Goal: Information Seeking & Learning: Understand process/instructions

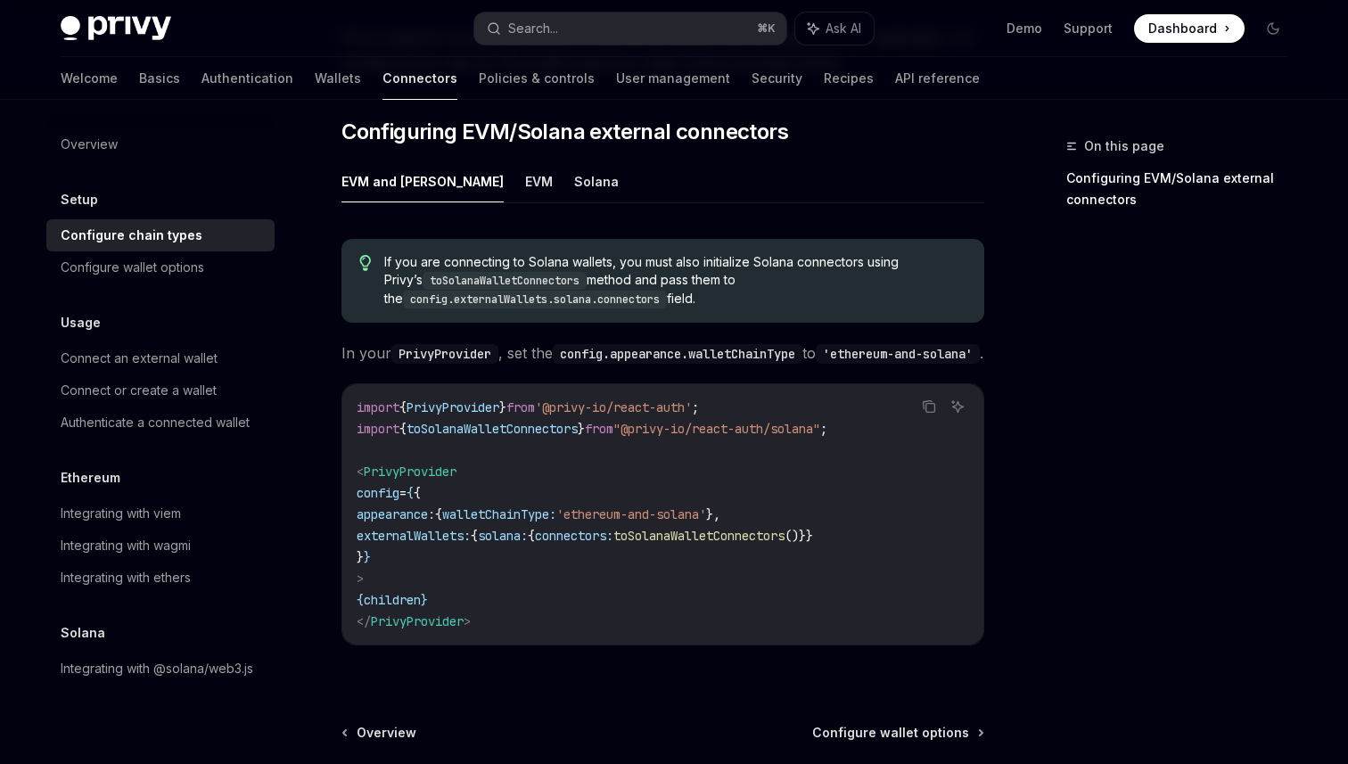
scroll to position [240, 0]
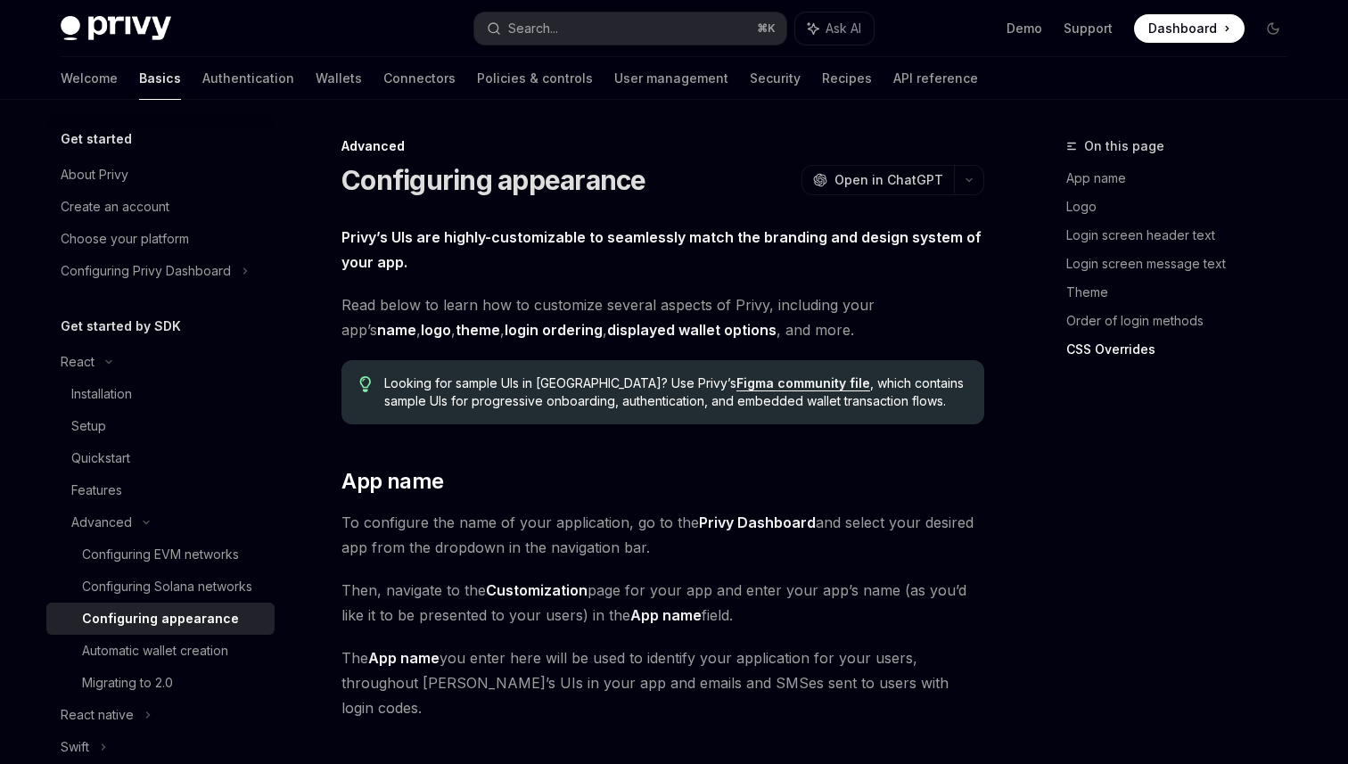
click at [705, 37] on button "Search... ⌘ K" at bounding box center [630, 28] width 312 height 32
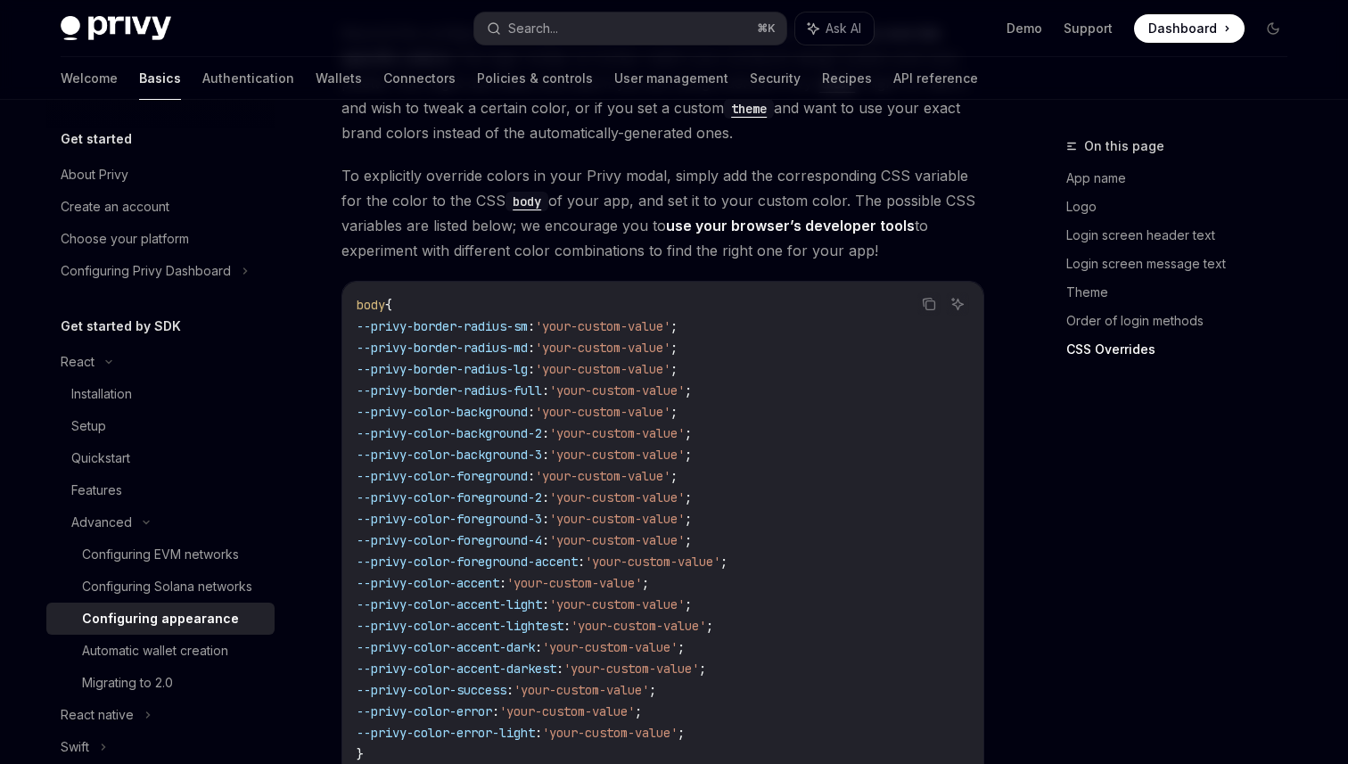
scroll to position [243, 0]
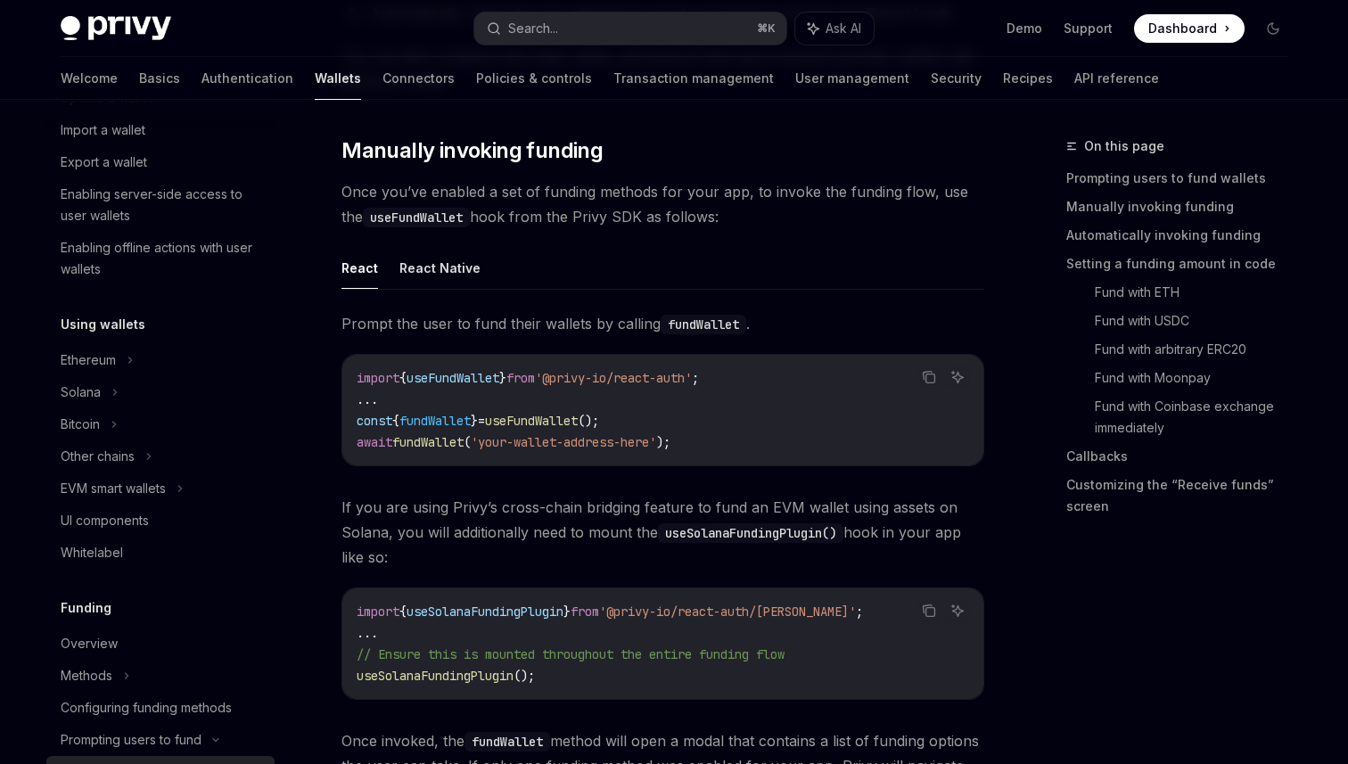
scroll to position [582, 0]
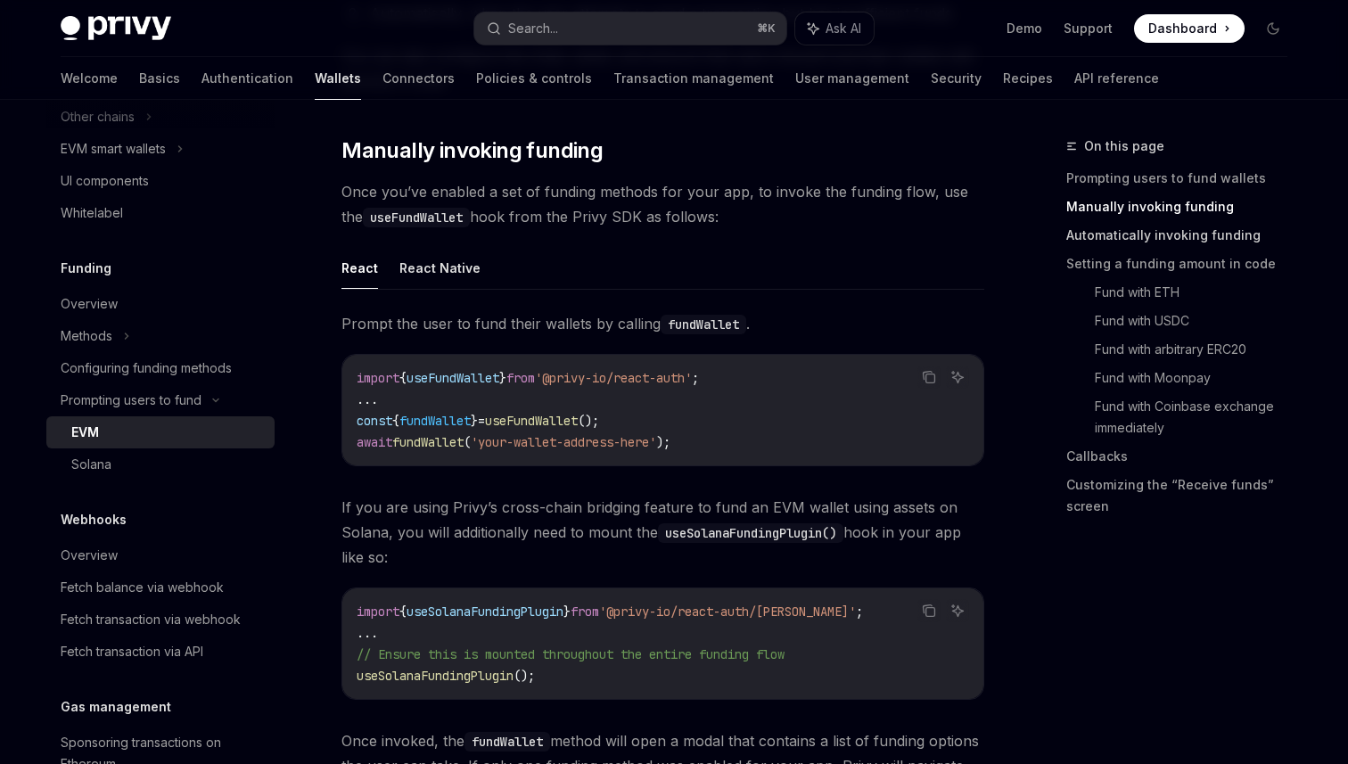
click at [1159, 237] on link "Automatically invoking funding" at bounding box center [1184, 235] width 235 height 29
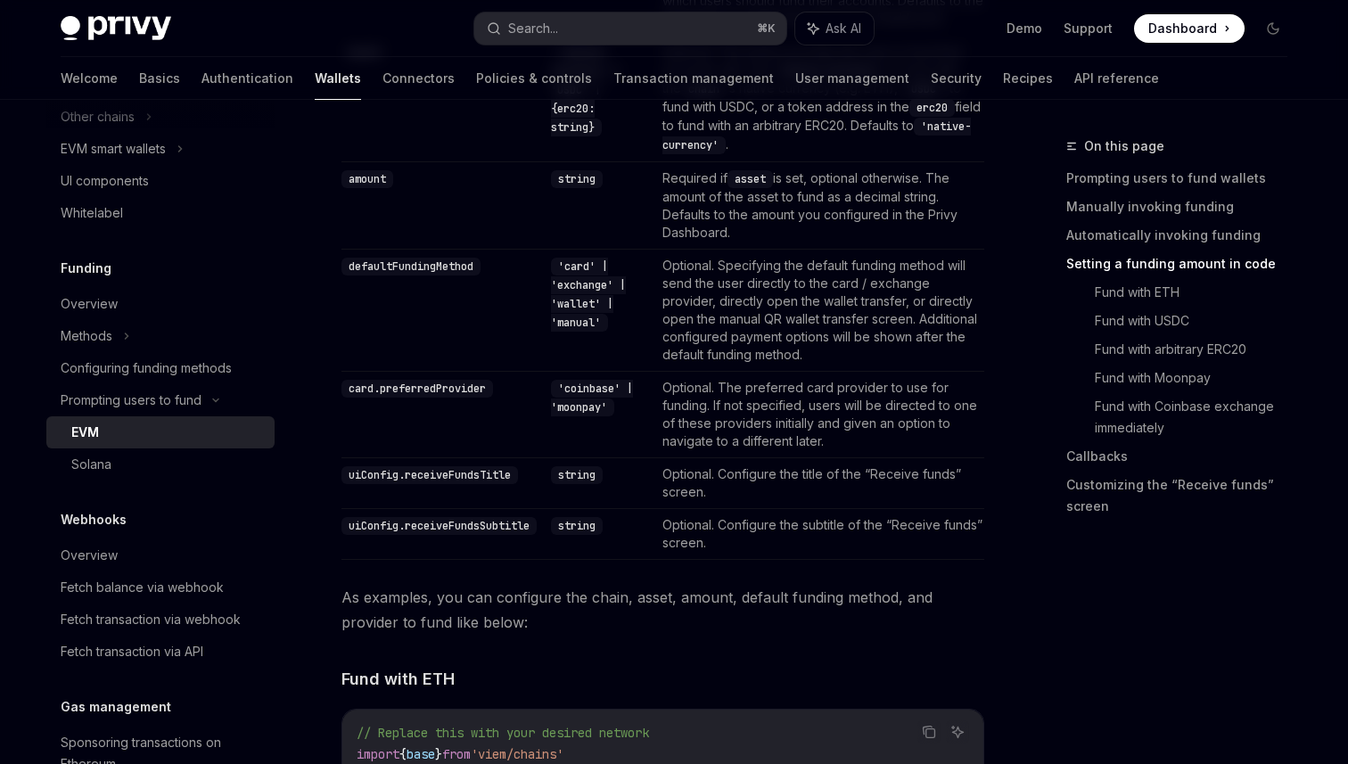
scroll to position [1880, 0]
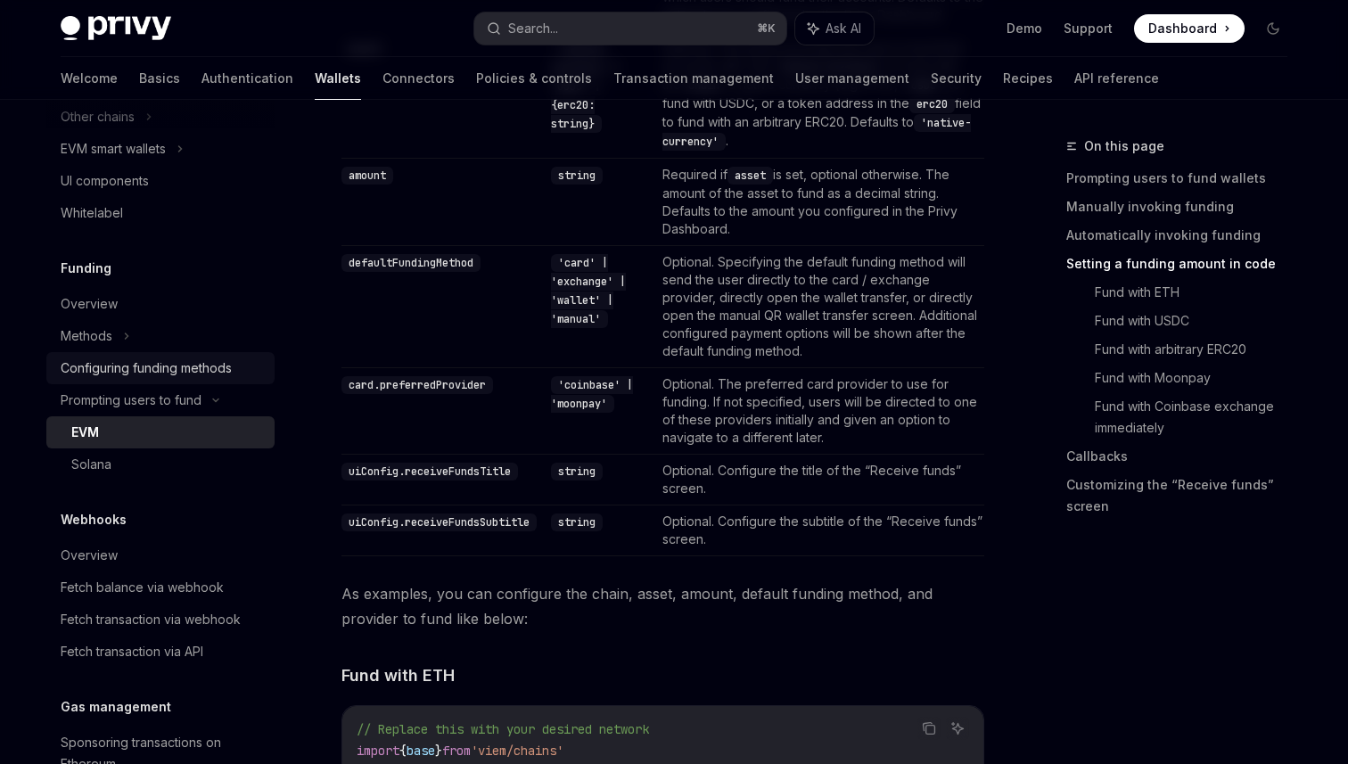
click at [160, 370] on div "Configuring funding methods" at bounding box center [146, 368] width 171 height 21
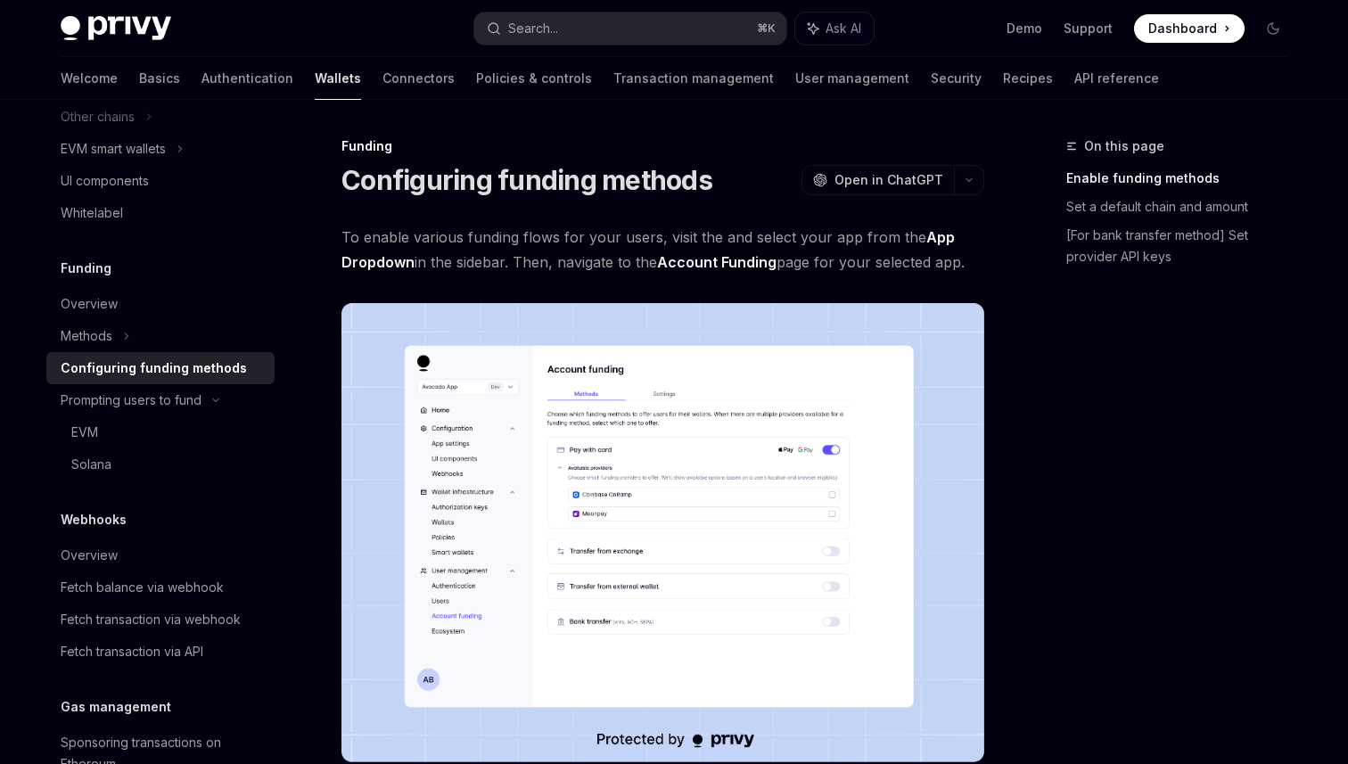
scroll to position [3, 0]
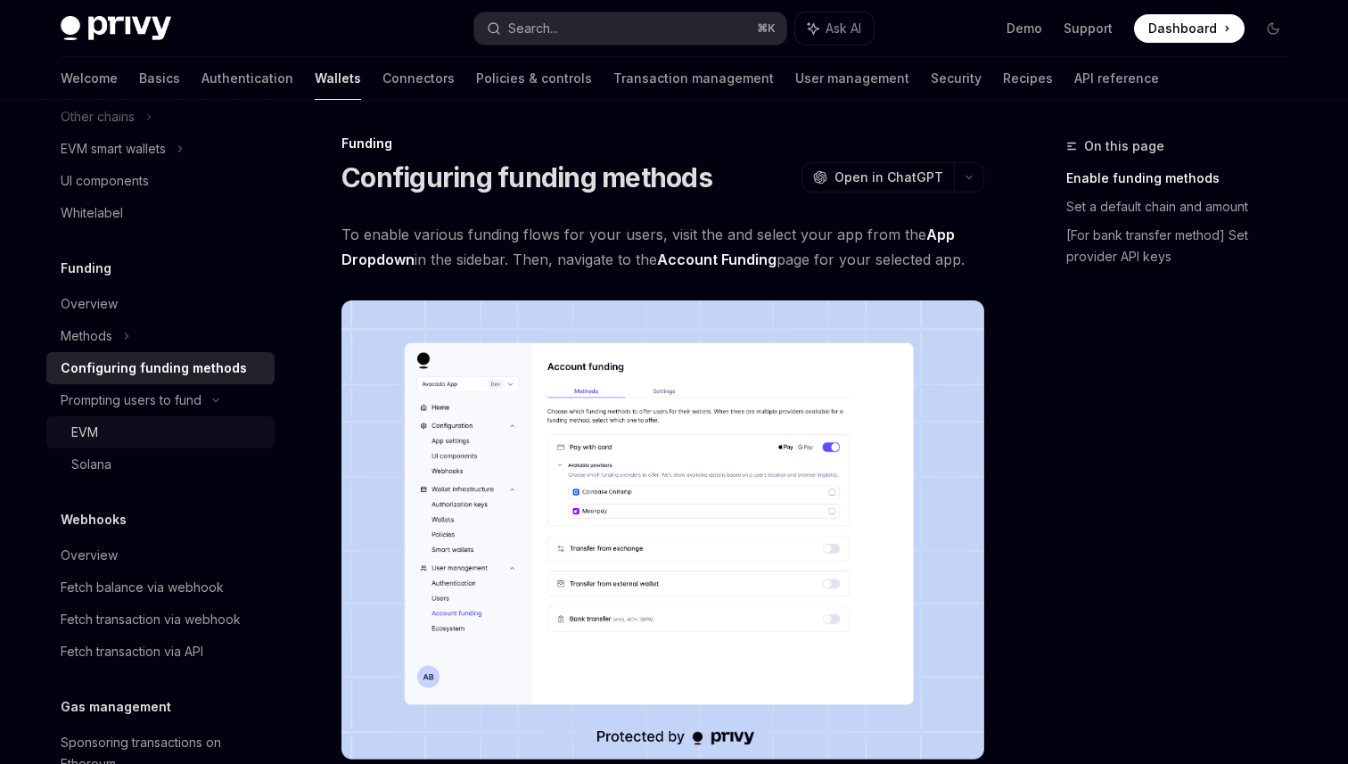
click at [194, 439] on div "EVM" at bounding box center [167, 432] width 193 height 21
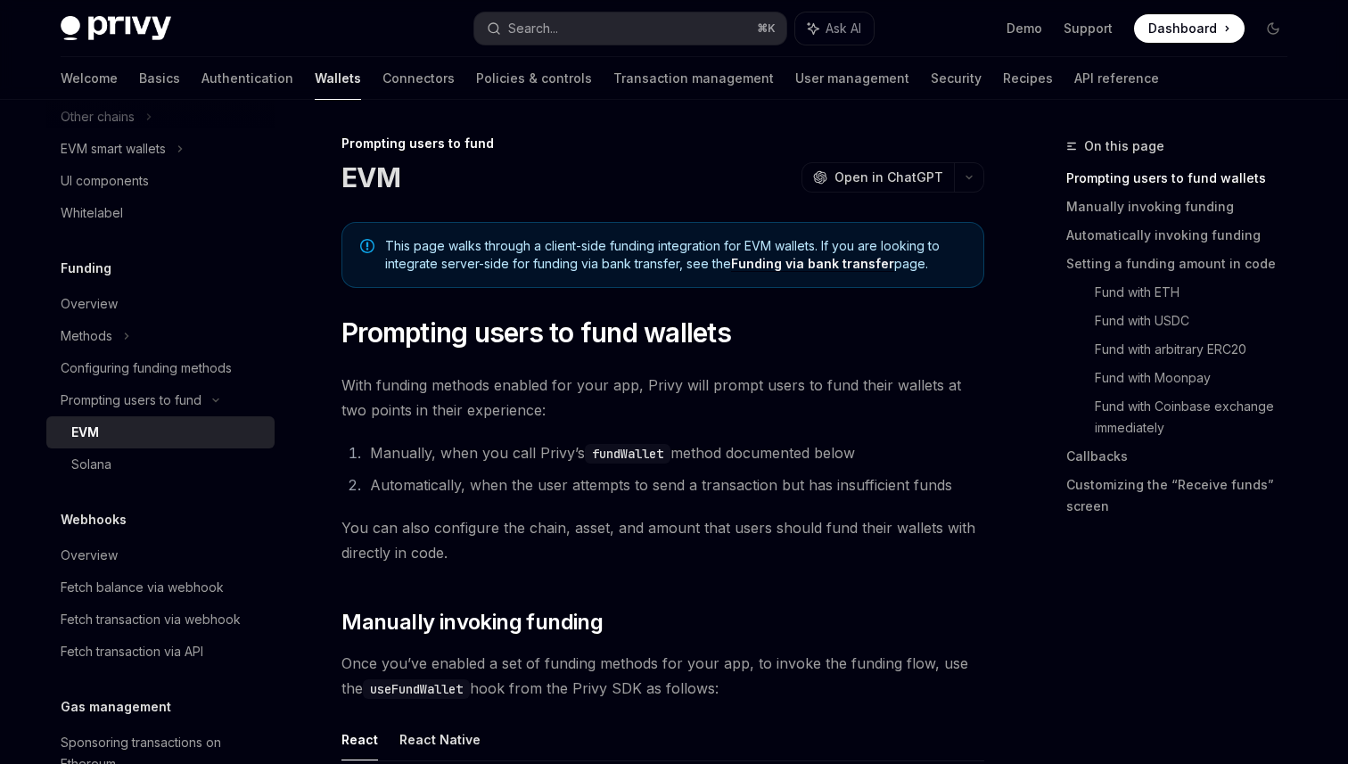
click at [194, 439] on div "EVM" at bounding box center [167, 432] width 193 height 21
type textarea "*"
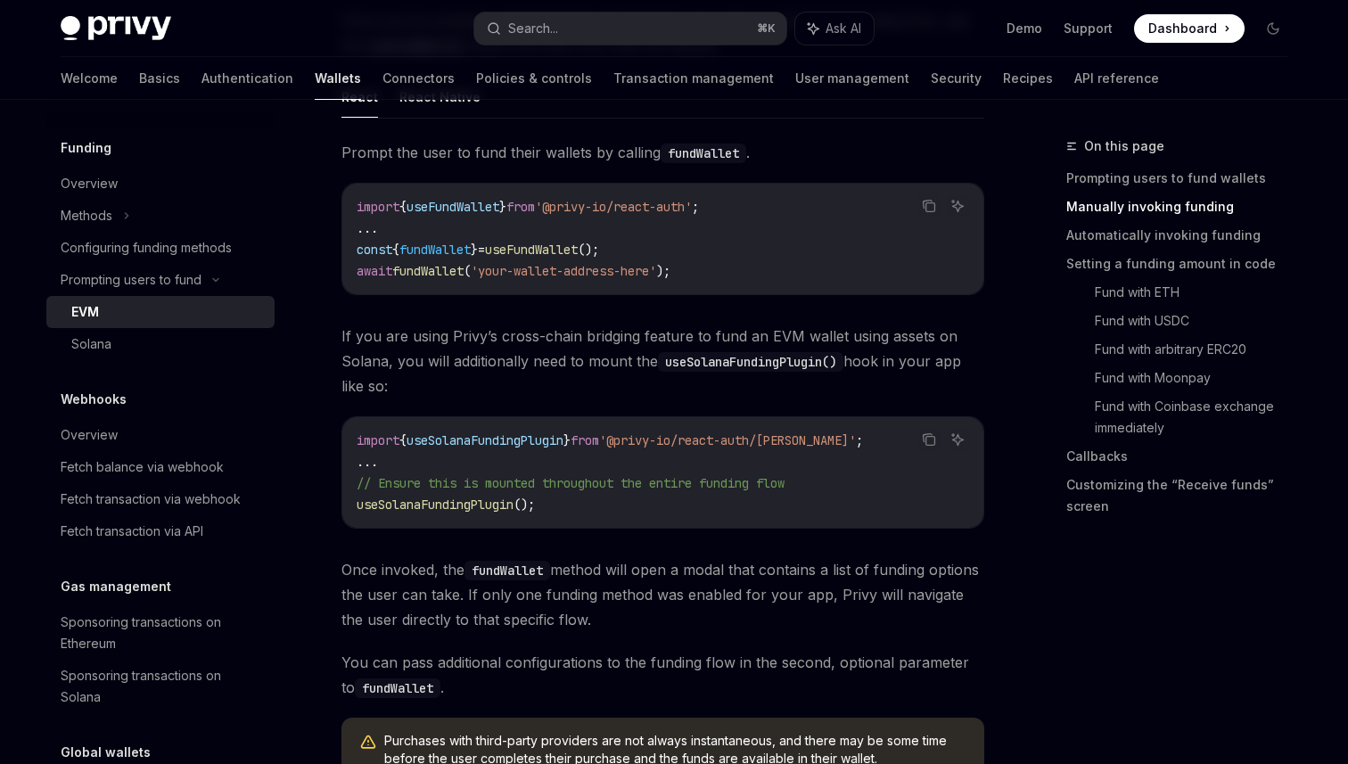
scroll to position [647, 0]
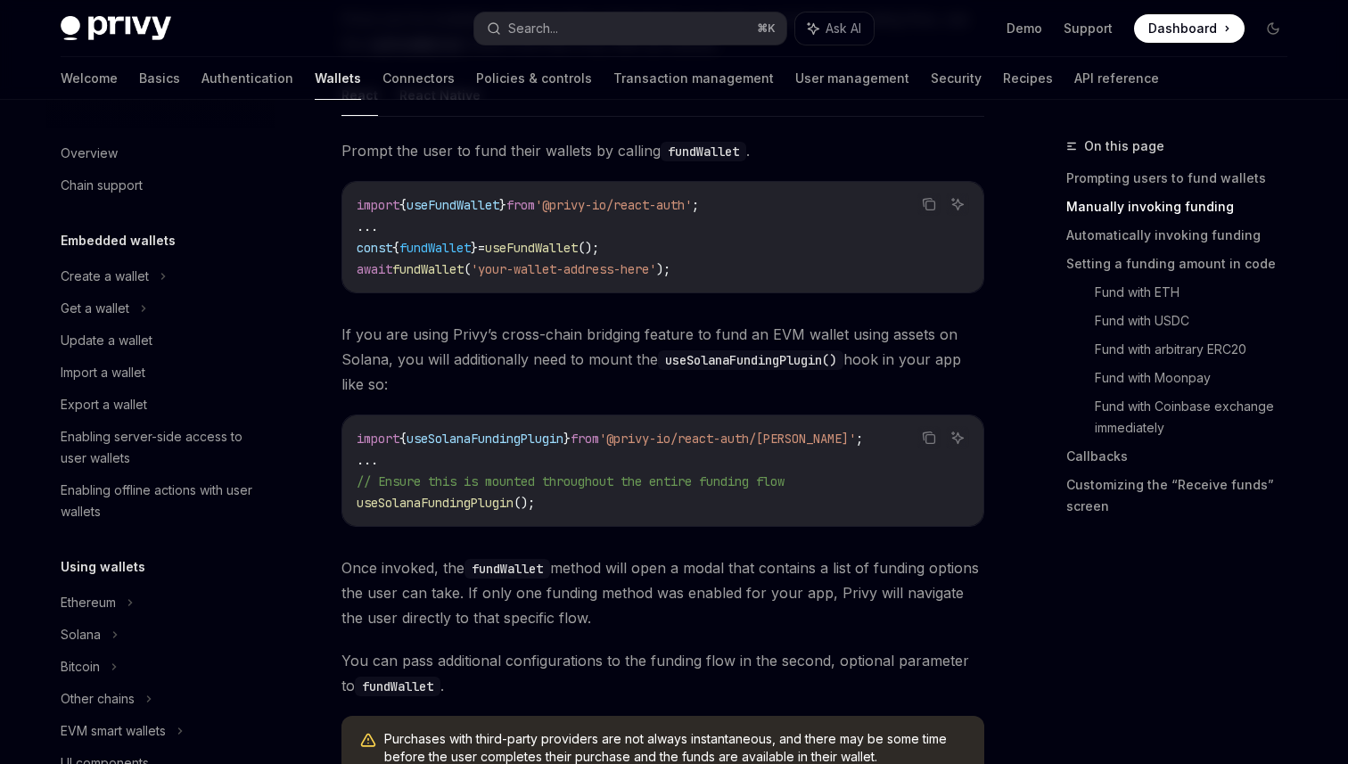
scroll to position [703, 0]
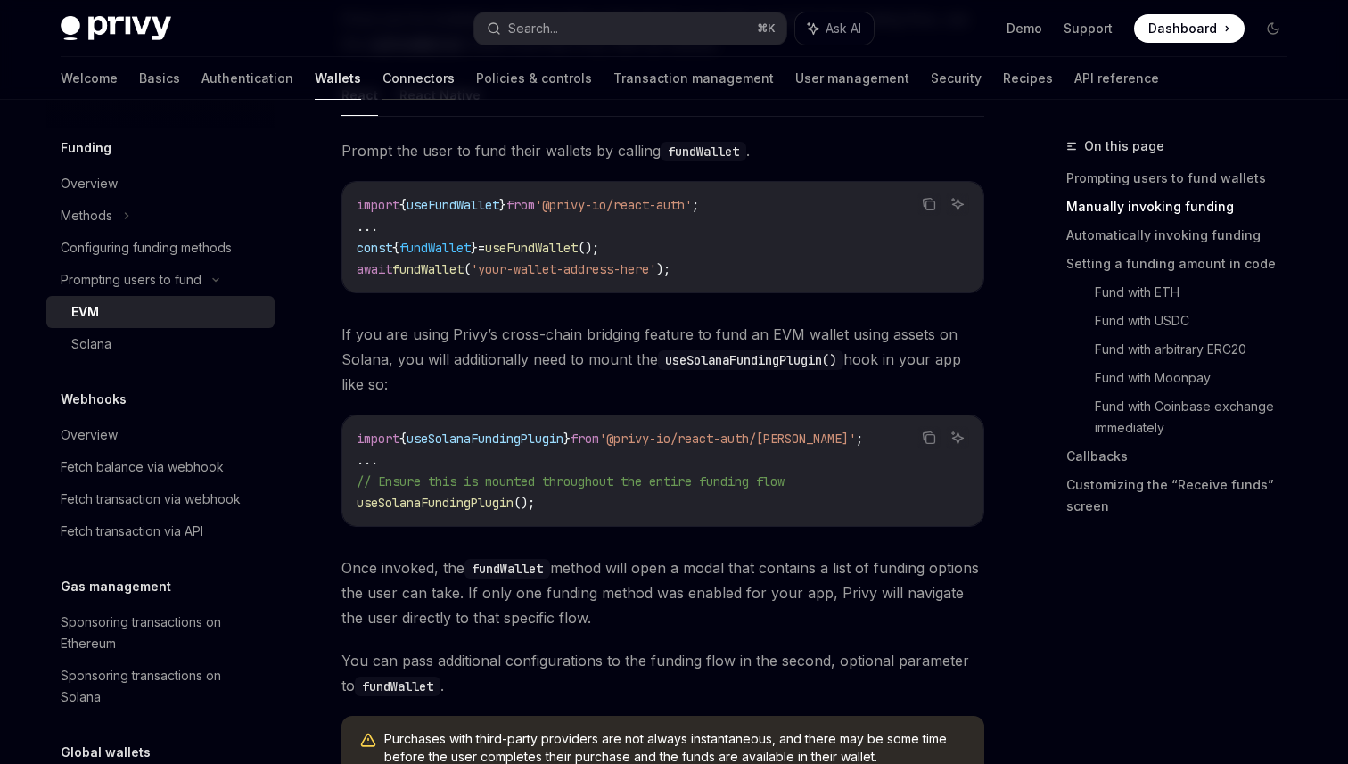
click at [383, 88] on link "Connectors" at bounding box center [419, 78] width 72 height 43
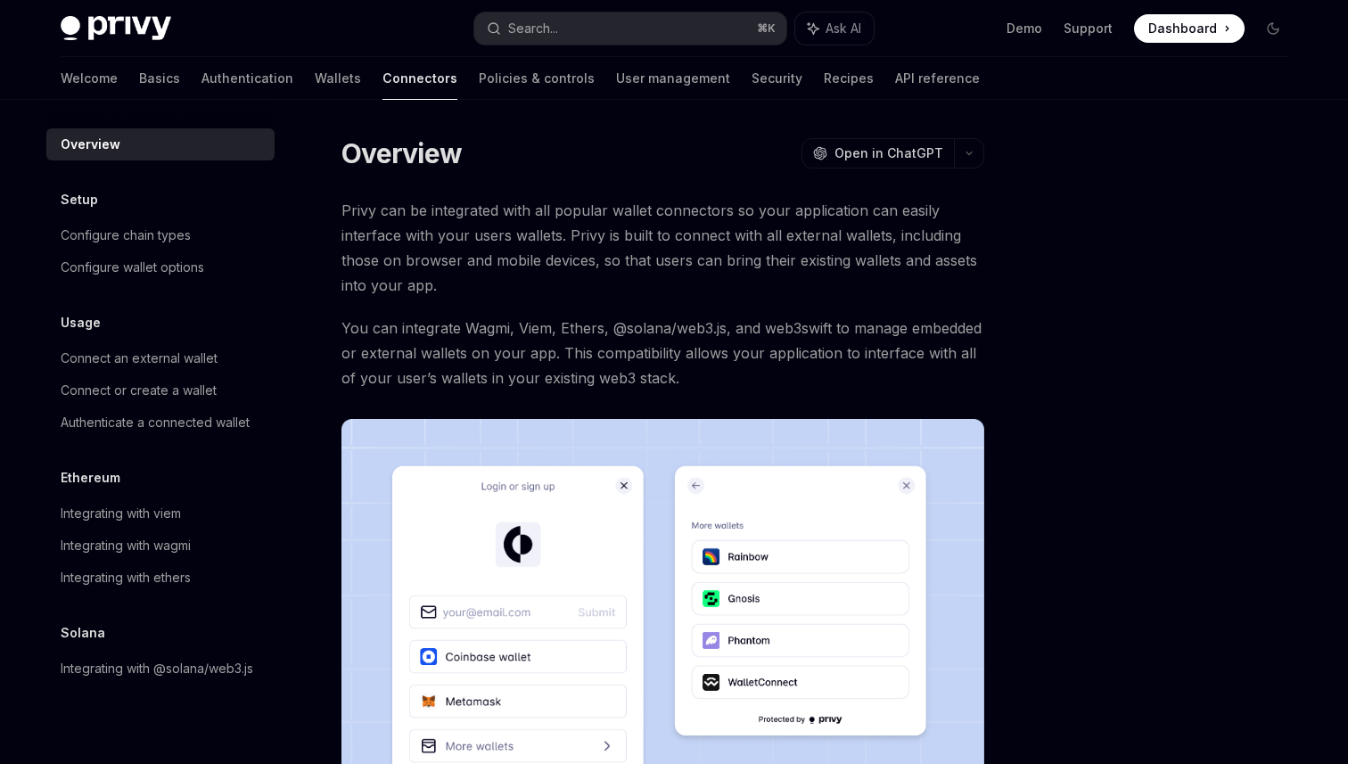
click at [274, 85] on div "Welcome Basics Authentication Wallets Connectors Policies & controls User manag…" at bounding box center [521, 78] width 920 height 43
click at [315, 81] on link "Wallets" at bounding box center [338, 78] width 46 height 43
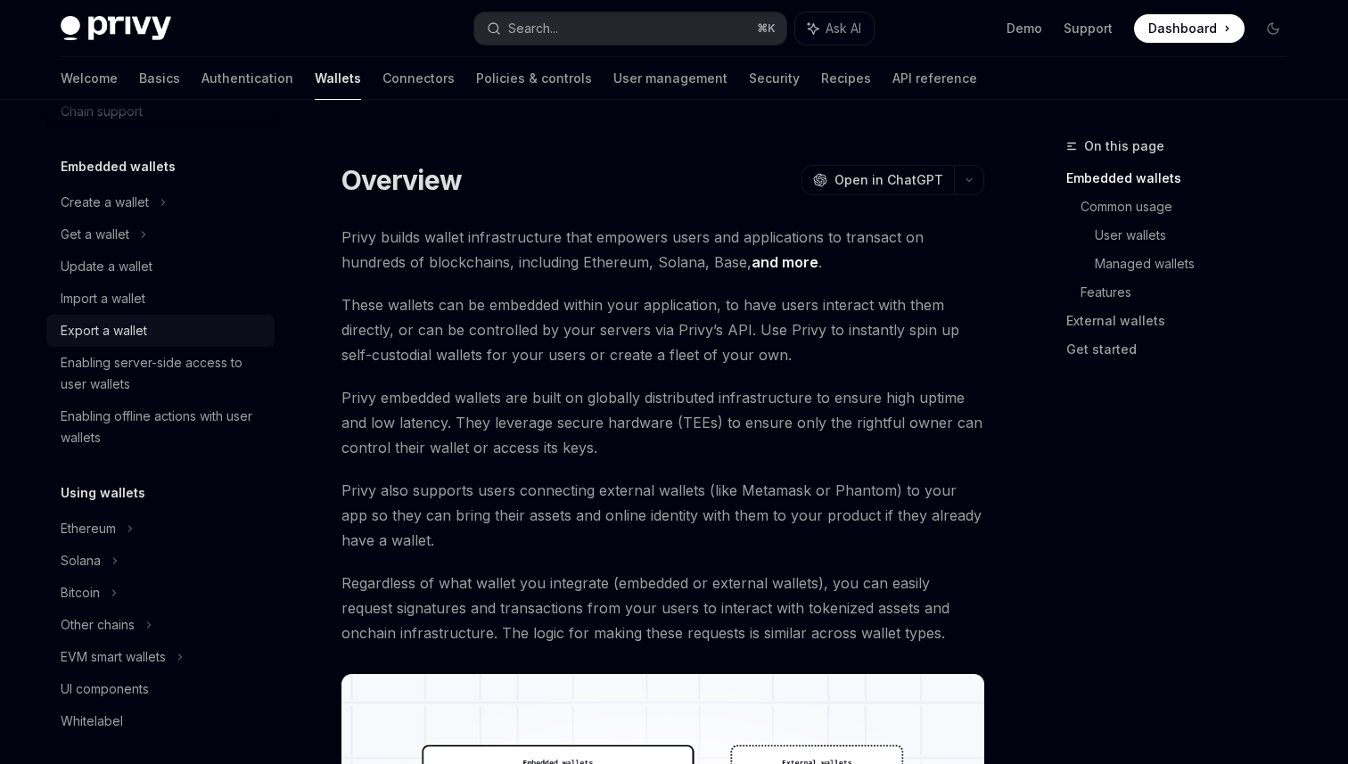
scroll to position [146, 0]
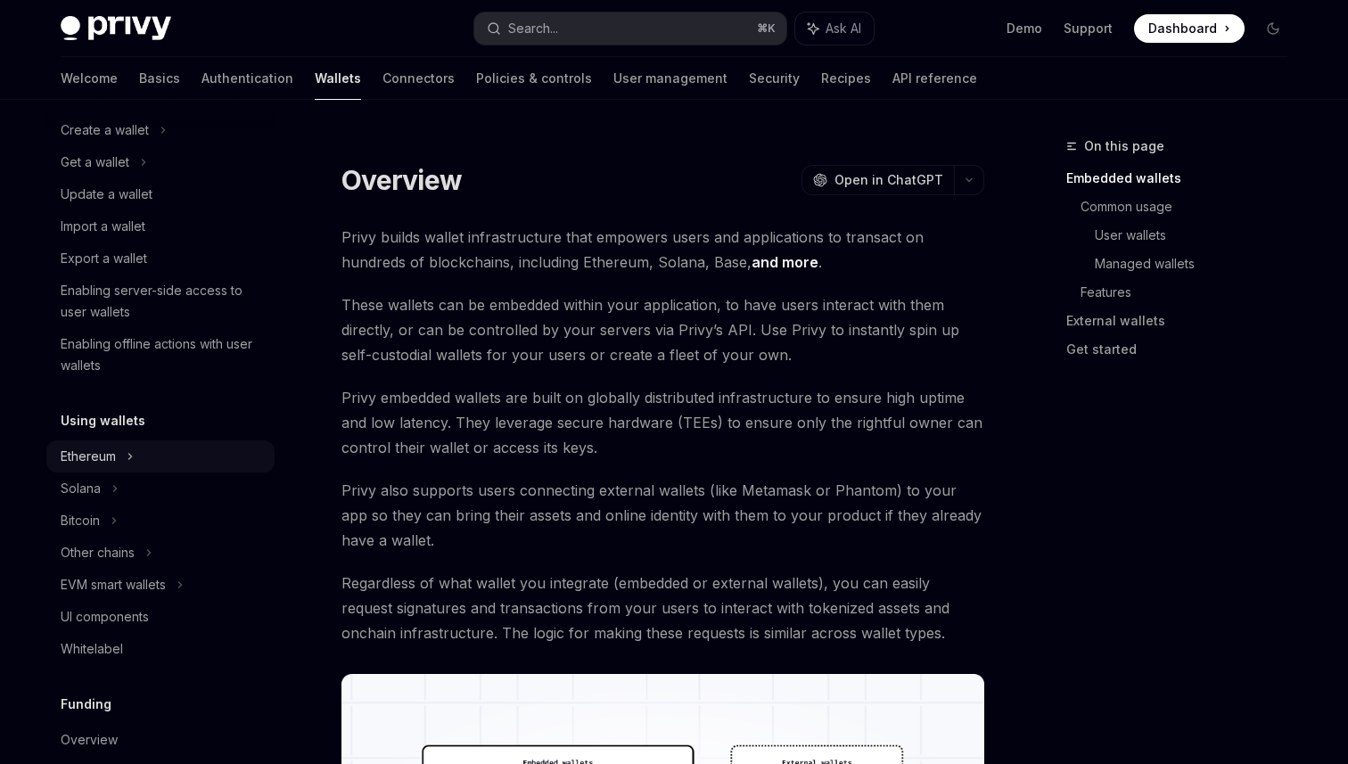
click at [160, 141] on icon at bounding box center [163, 130] width 7 height 21
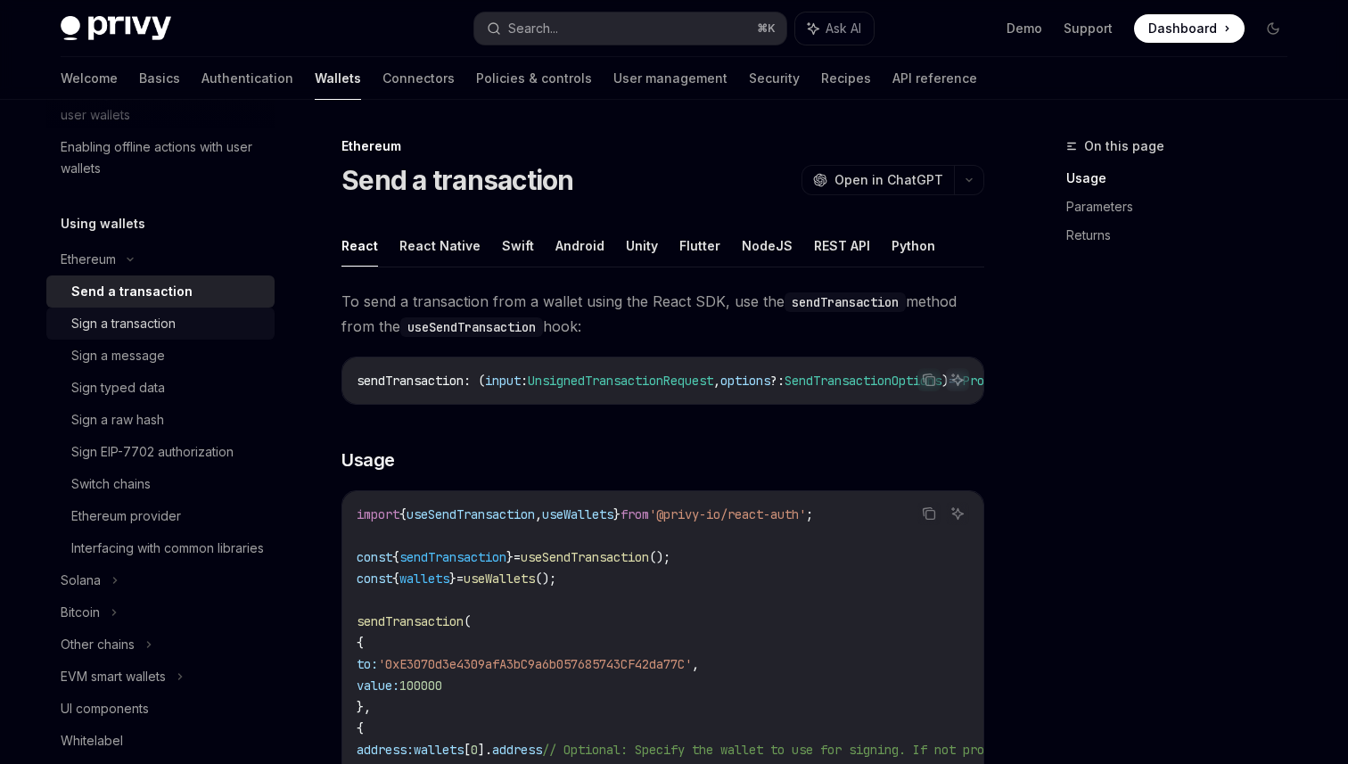
scroll to position [365, 0]
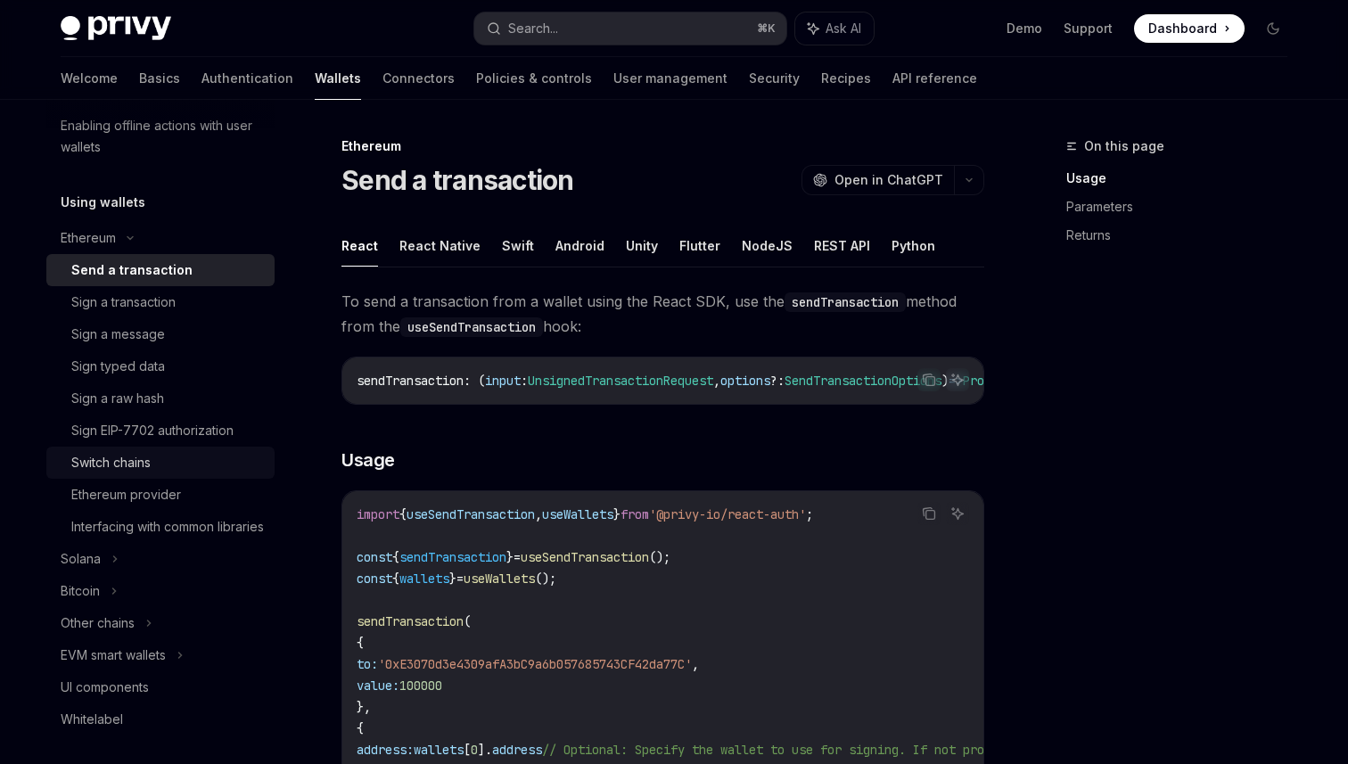
click at [146, 465] on div "Switch chains" at bounding box center [110, 462] width 79 height 21
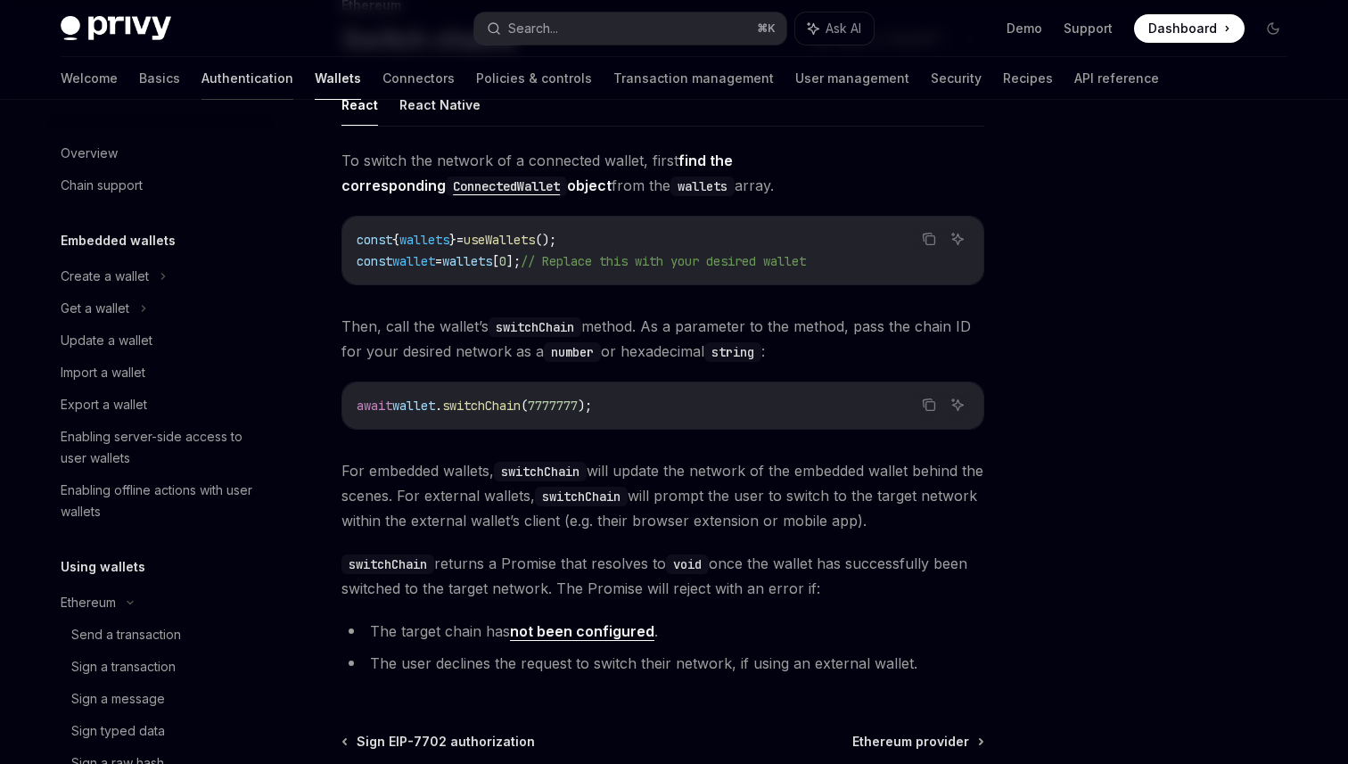
click at [202, 73] on link "Authentication" at bounding box center [248, 78] width 92 height 43
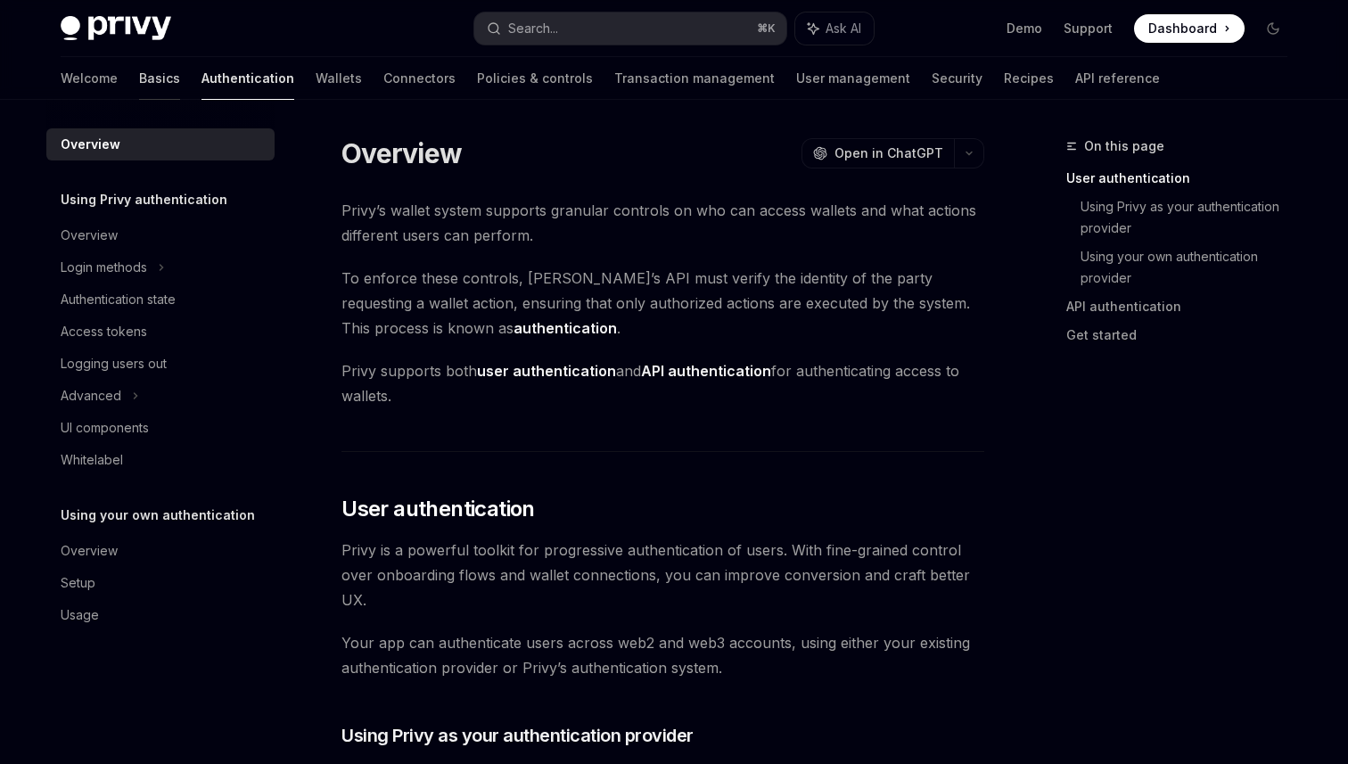
click at [139, 76] on link "Basics" at bounding box center [159, 78] width 41 height 43
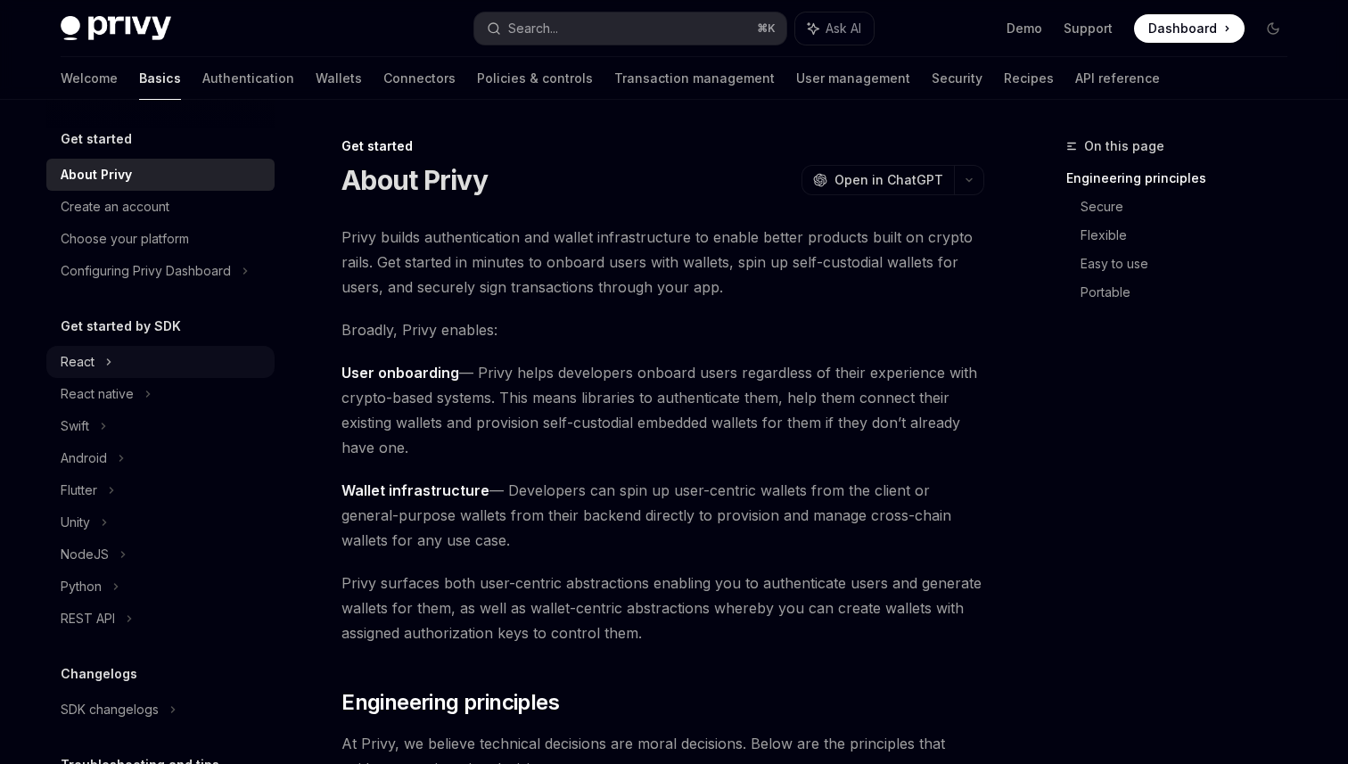
click at [136, 359] on div "React" at bounding box center [160, 362] width 228 height 32
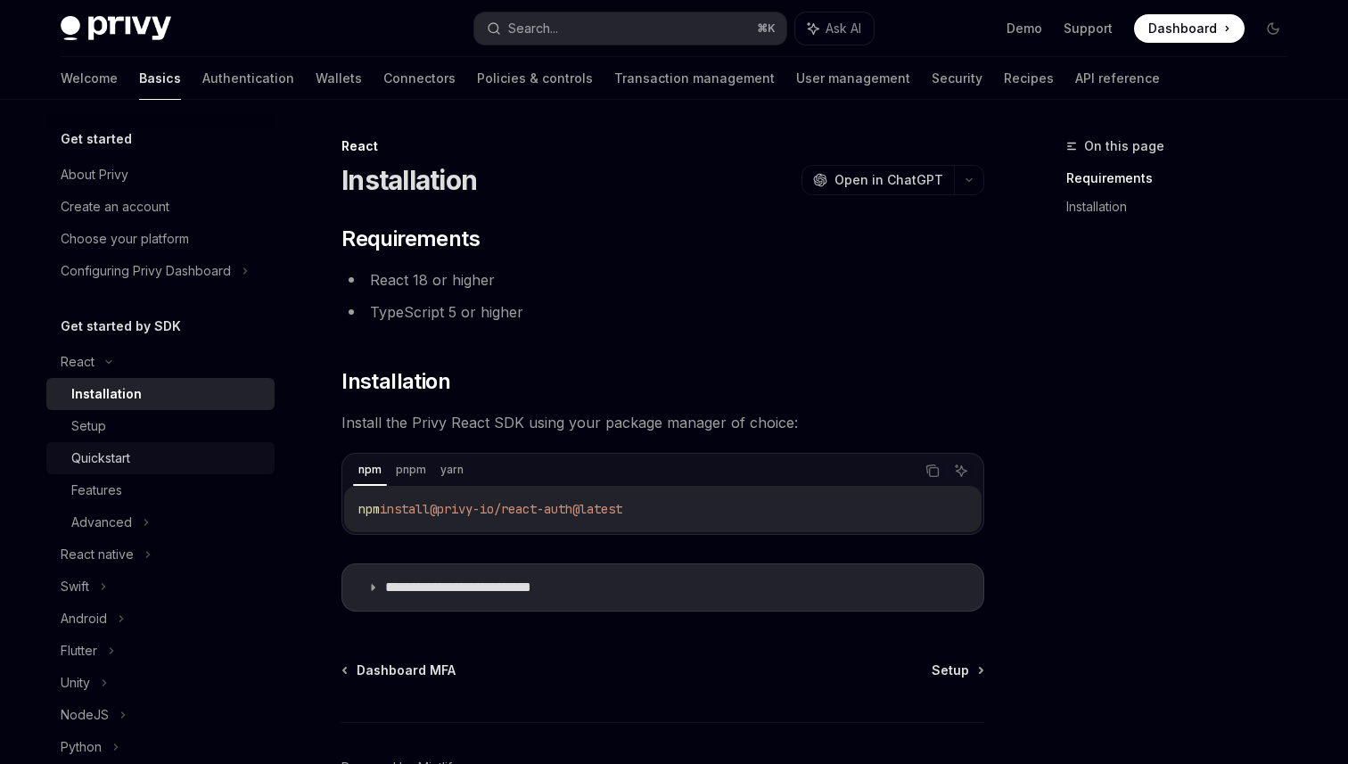
click at [158, 455] on div "Quickstart" at bounding box center [167, 458] width 193 height 21
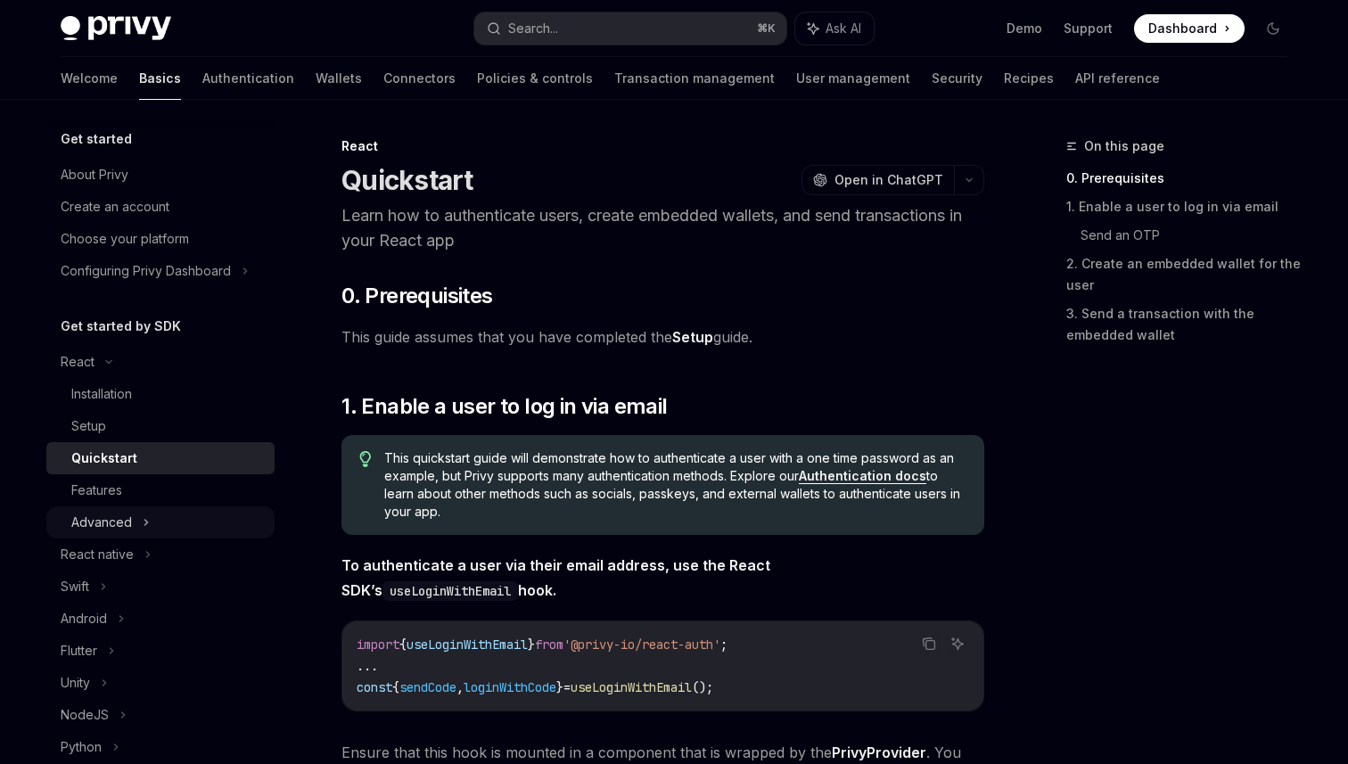
click at [153, 507] on div "Advanced" at bounding box center [160, 523] width 228 height 32
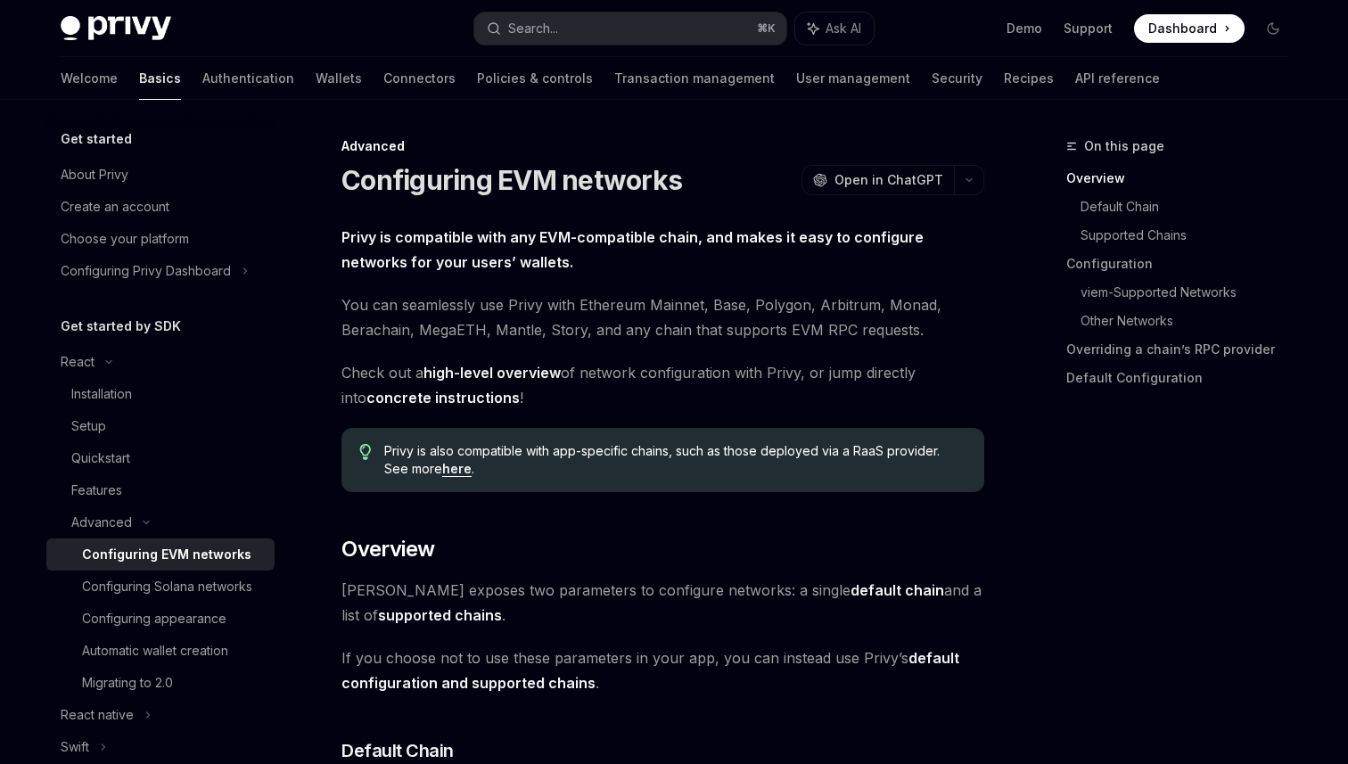
click at [179, 557] on div "Configuring EVM networks" at bounding box center [166, 554] width 169 height 21
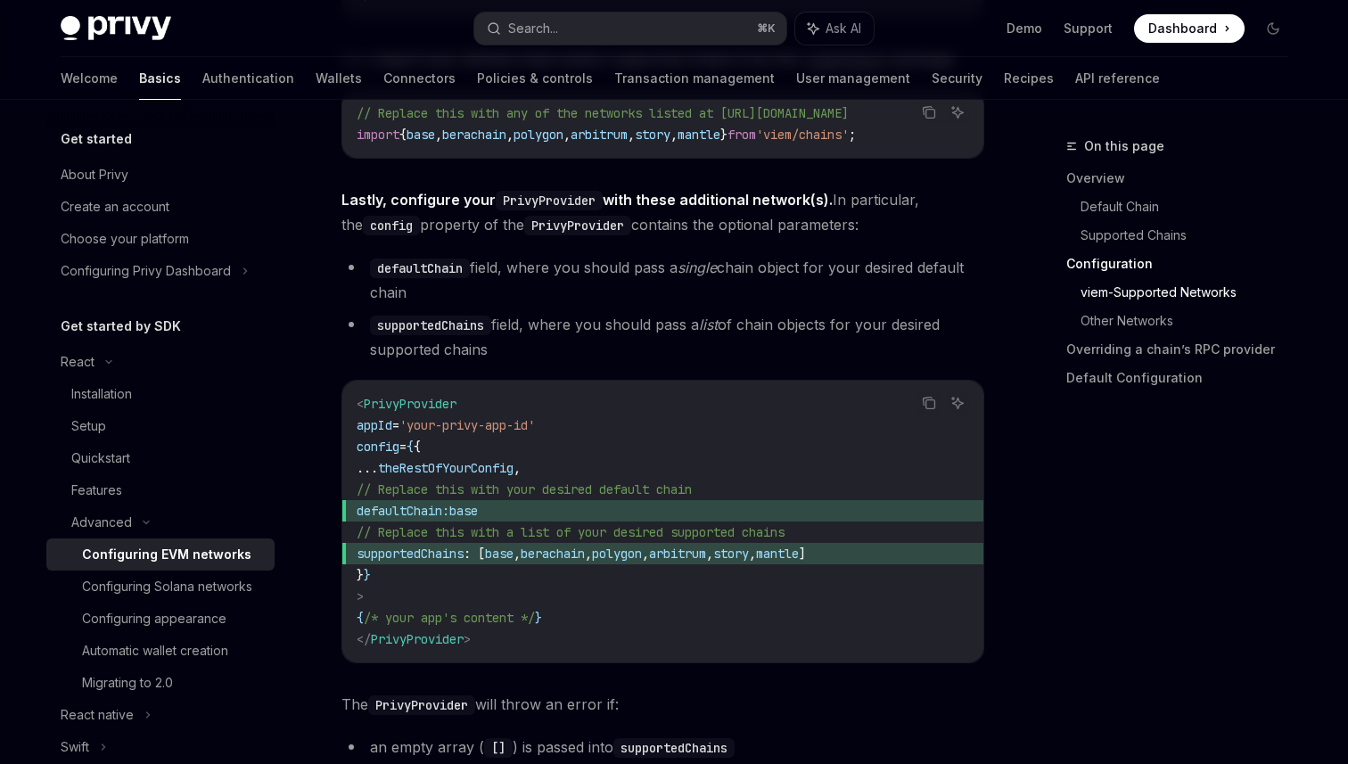
scroll to position [2171, 0]
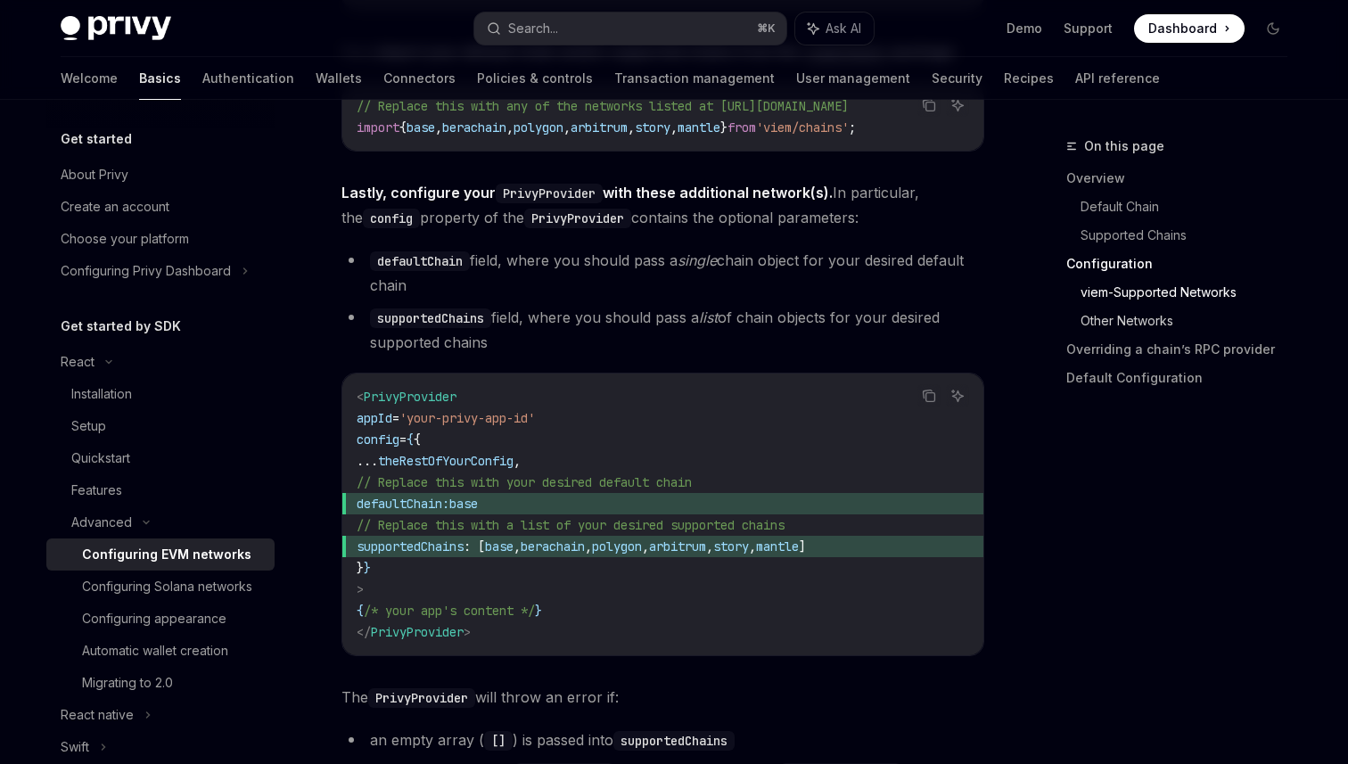
click at [1135, 323] on link "Other Networks" at bounding box center [1191, 321] width 221 height 29
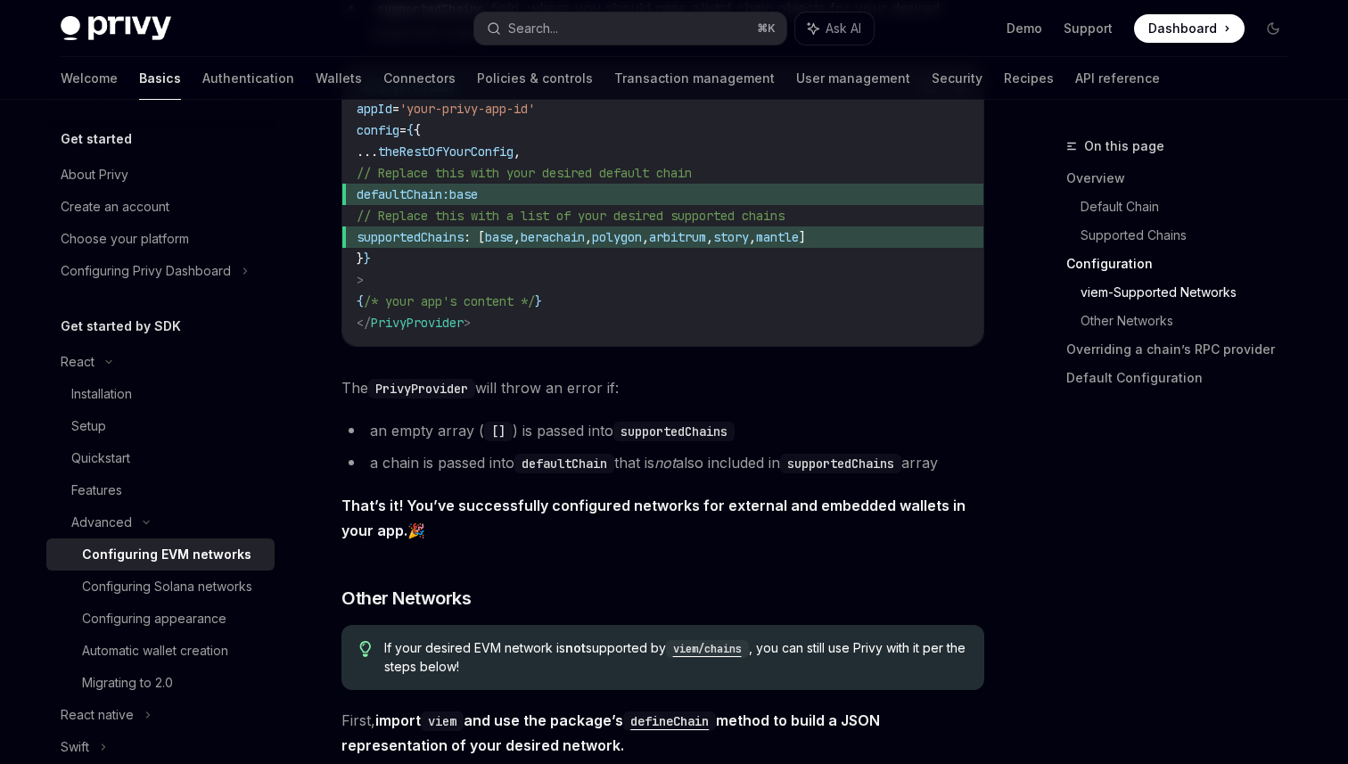
scroll to position [2455, 0]
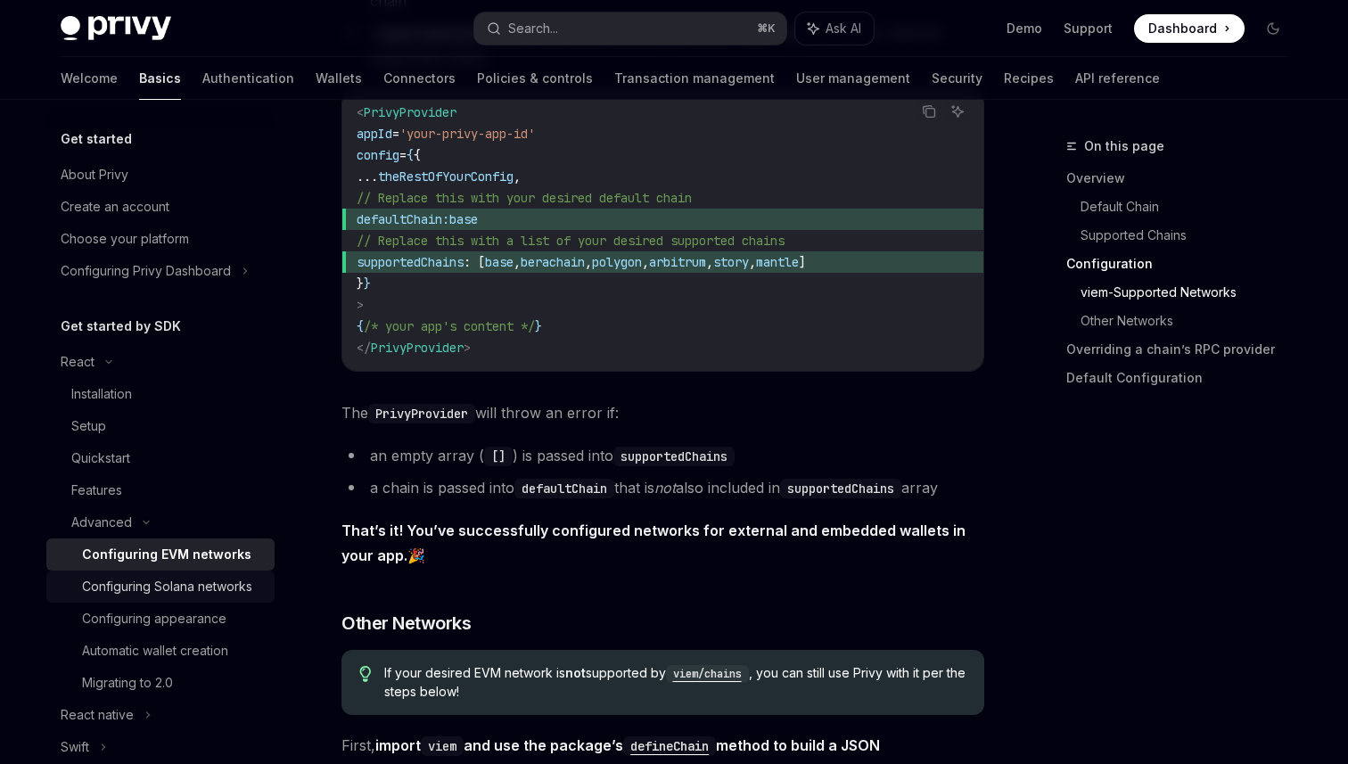
click at [210, 591] on div "Configuring Solana networks" at bounding box center [167, 586] width 170 height 21
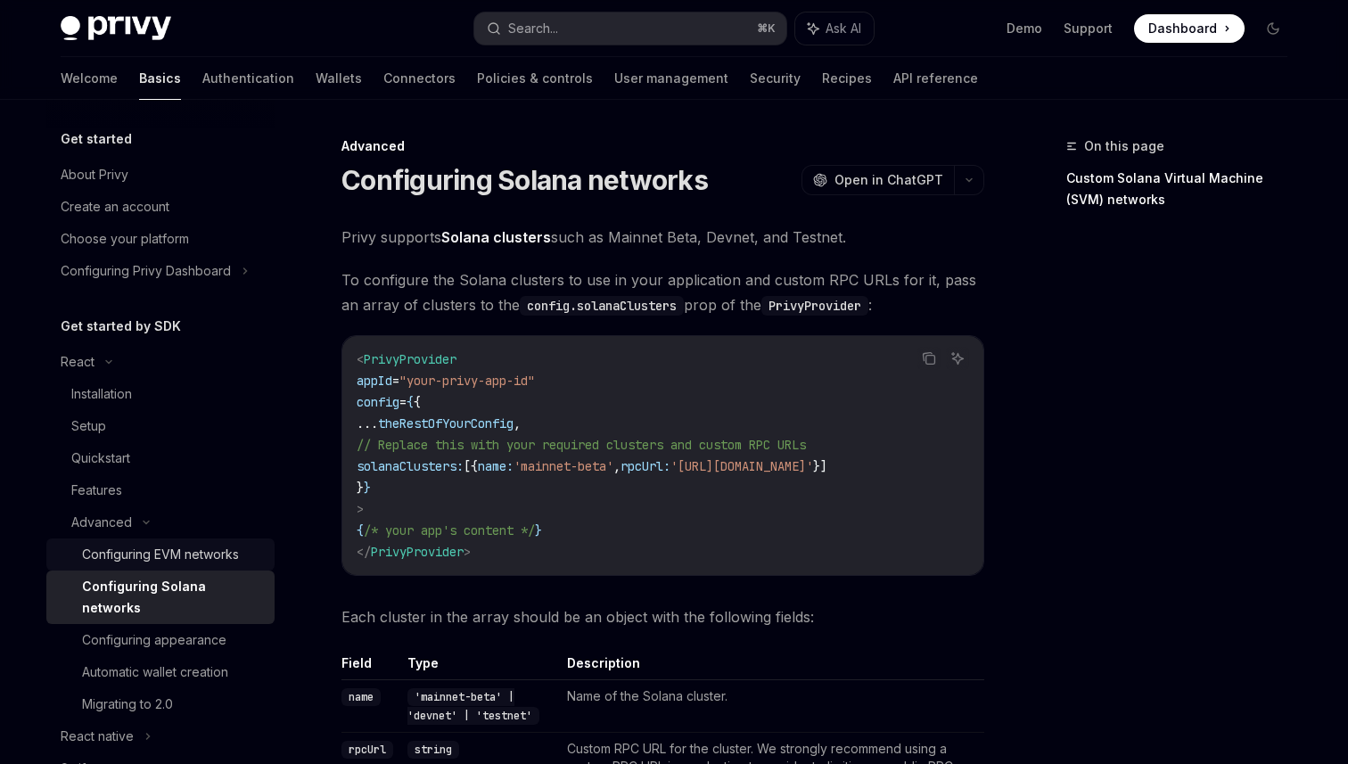
click at [213, 554] on div "Configuring EVM networks" at bounding box center [160, 554] width 157 height 21
type textarea "*"
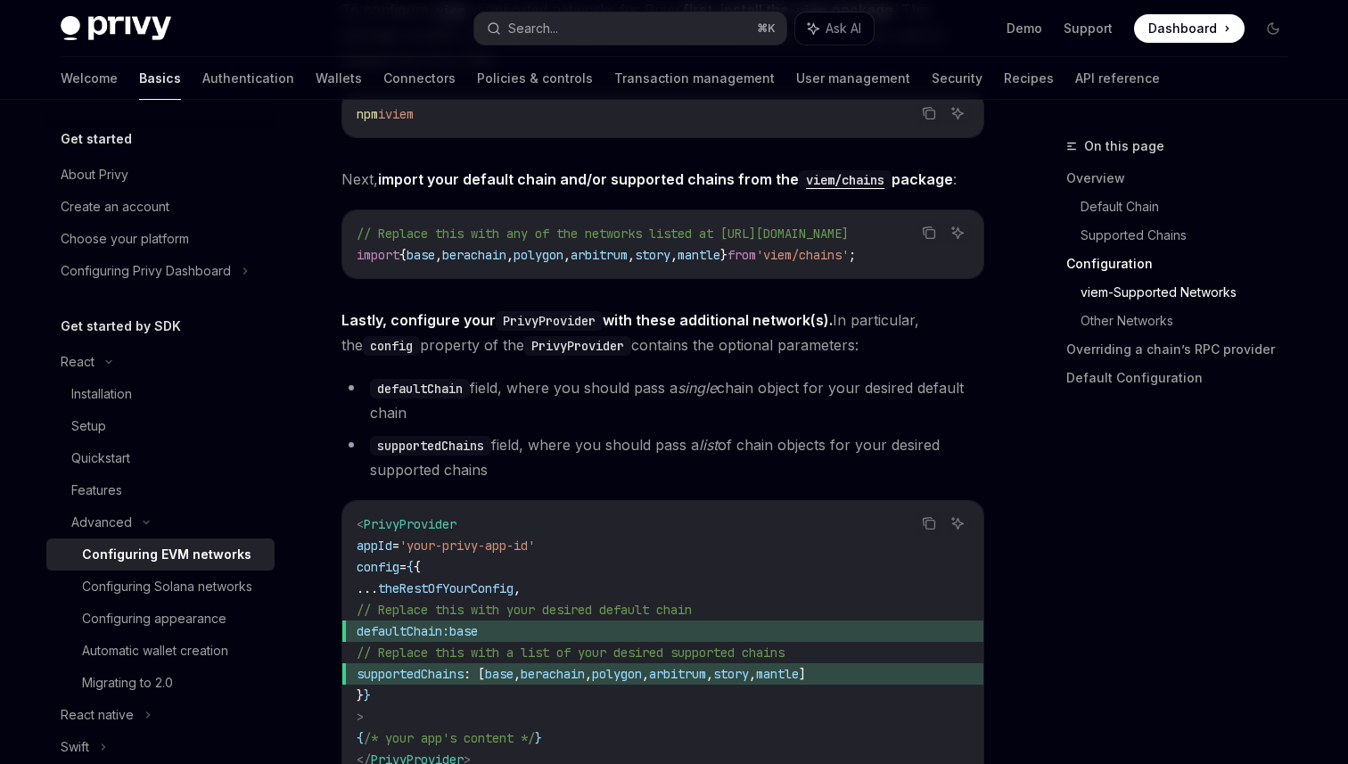
scroll to position [1985, 0]
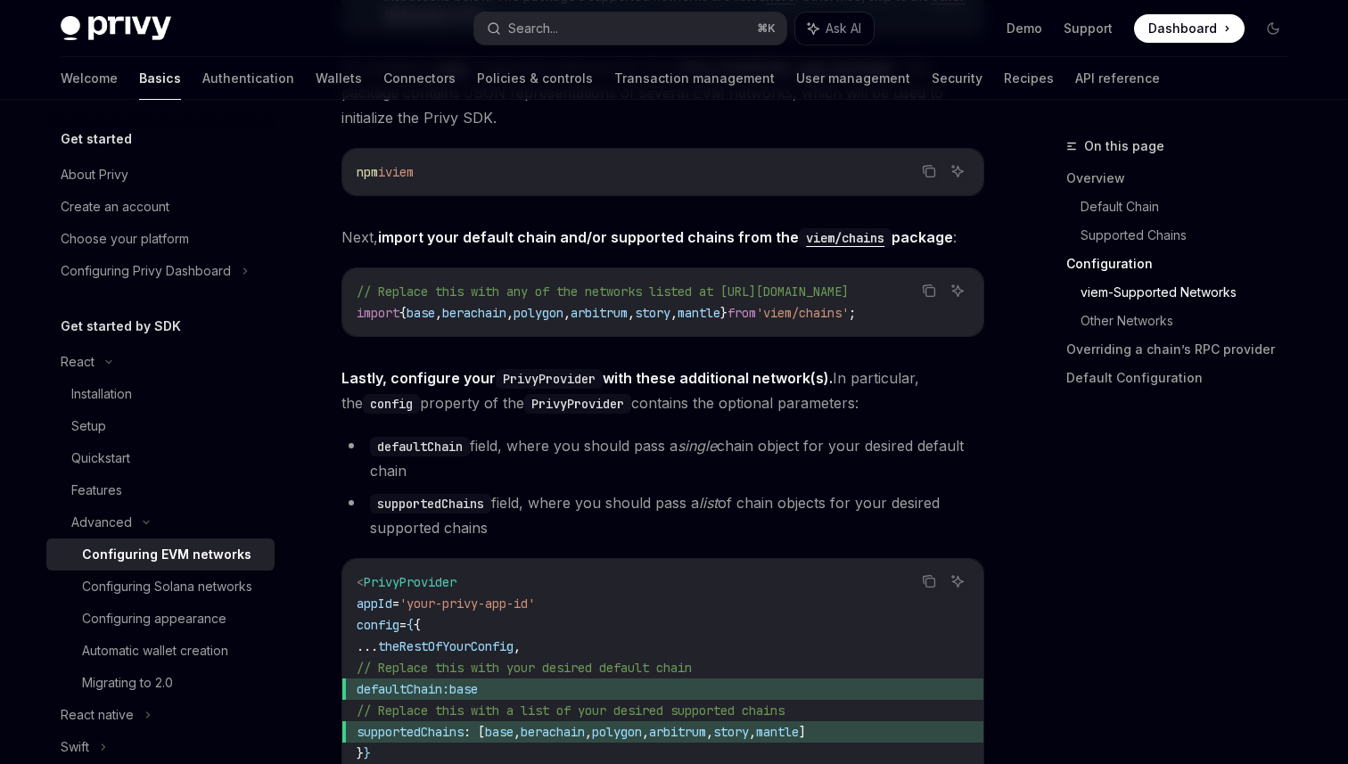
click at [678, 309] on span "," at bounding box center [674, 313] width 7 height 16
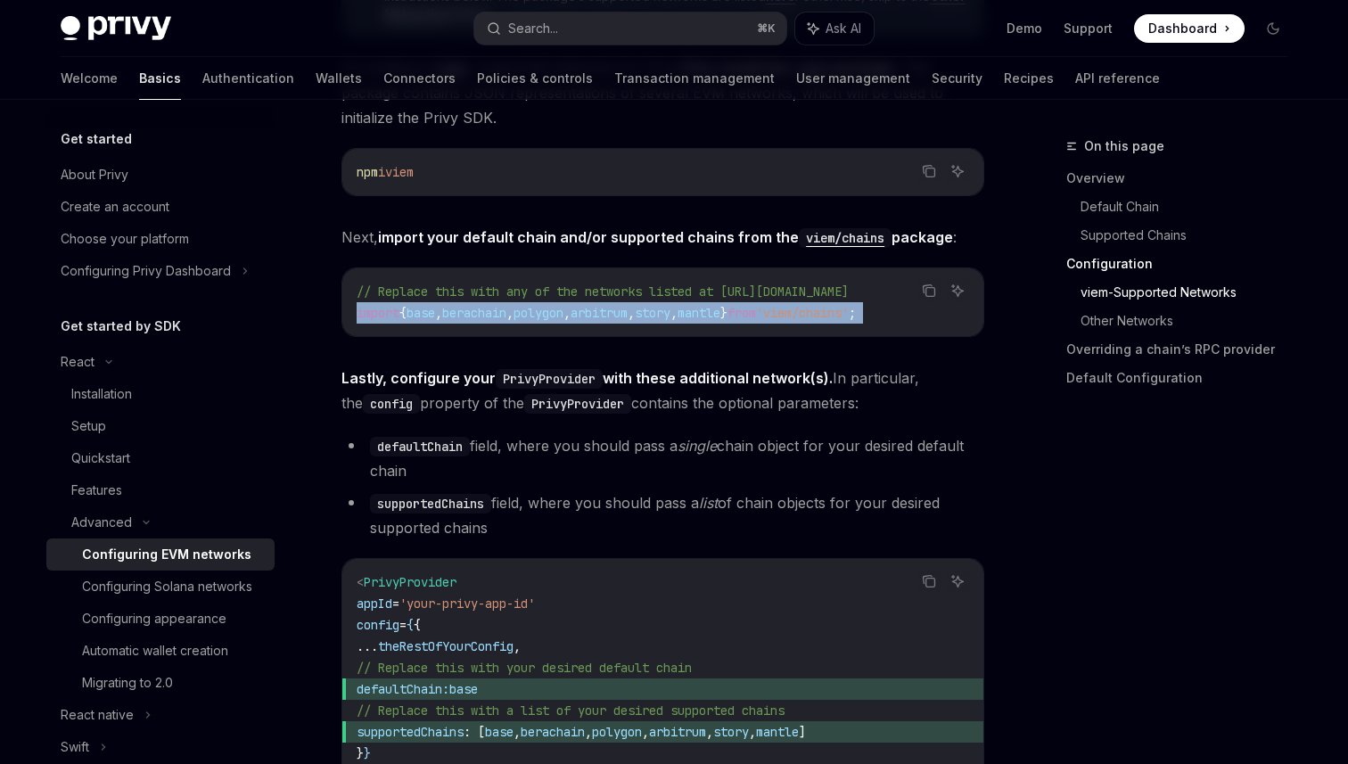
click at [678, 309] on span "," at bounding box center [674, 313] width 7 height 16
copy div "import { base , berachain , polygon , arbitrum , story , mantle } from 'viem/ch…"
